Goal: Entertainment & Leisure: Consume media (video, audio)

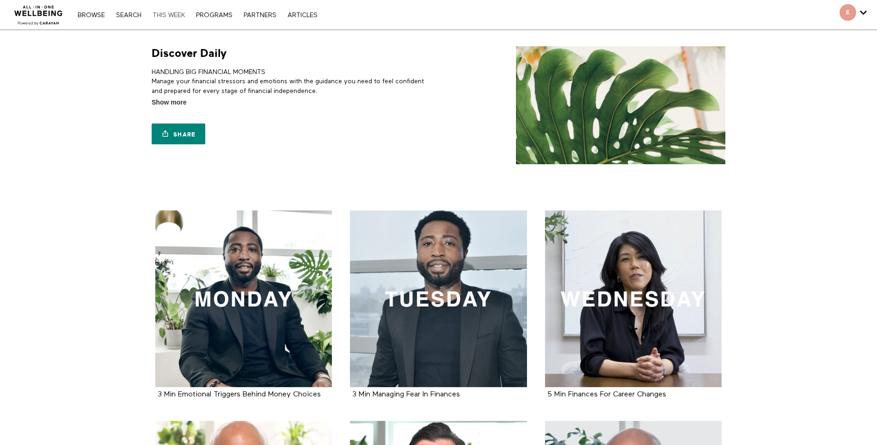
click at [163, 16] on link "THIS WEEK" at bounding box center [169, 15] width 42 height 6
click at [213, 13] on link "PROGRAMS" at bounding box center [214, 15] width 46 height 6
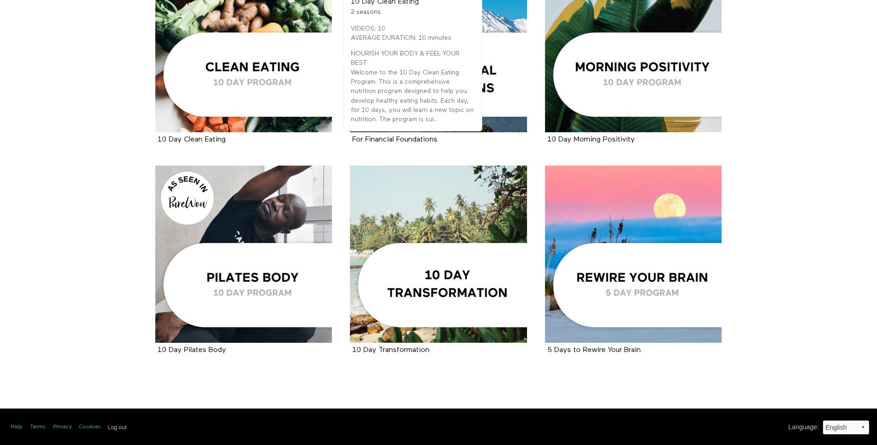
scroll to position [1307, 0]
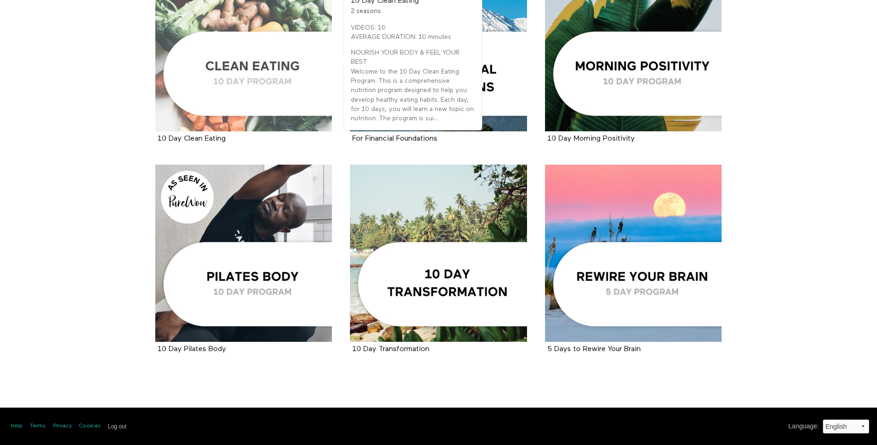
click at [271, 76] on div at bounding box center [243, 42] width 177 height 177
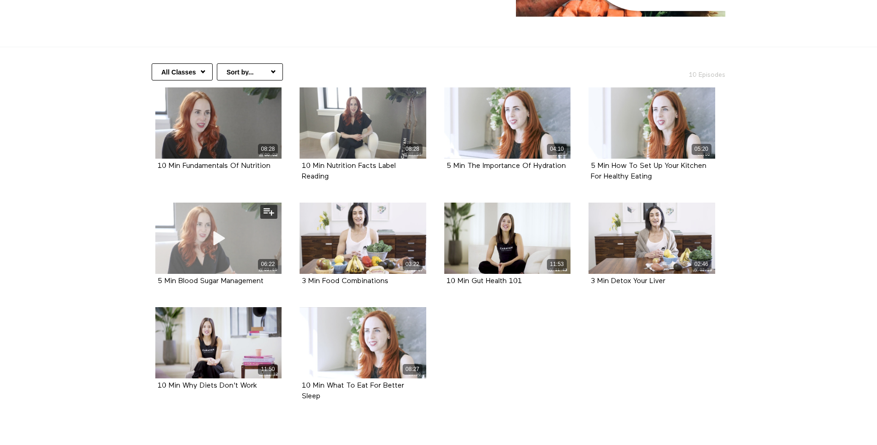
scroll to position [56, 0]
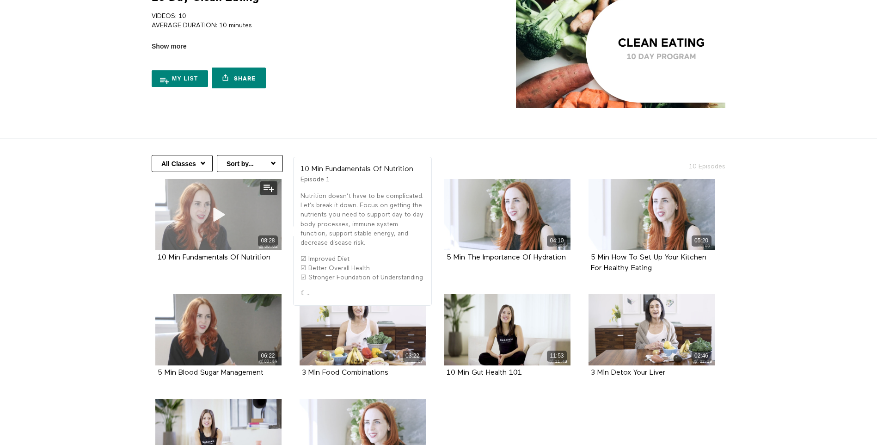
click at [215, 218] on icon at bounding box center [218, 214] width 28 height 16
